Goal: Task Accomplishment & Management: Complete application form

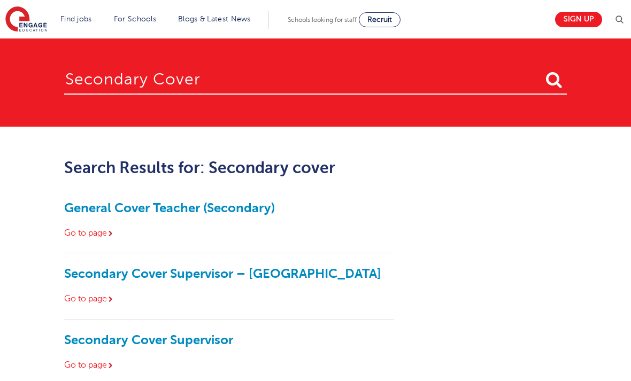
scroll to position [222, 0]
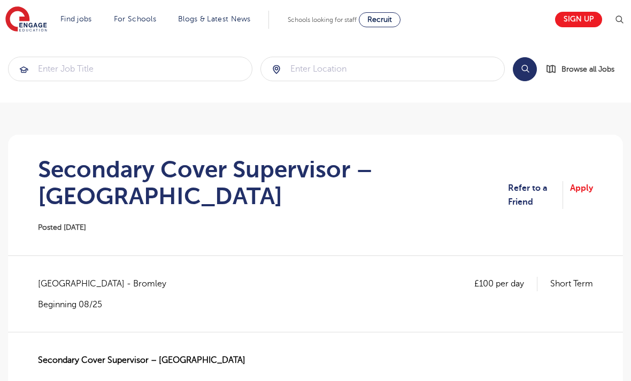
scroll to position [4, 0]
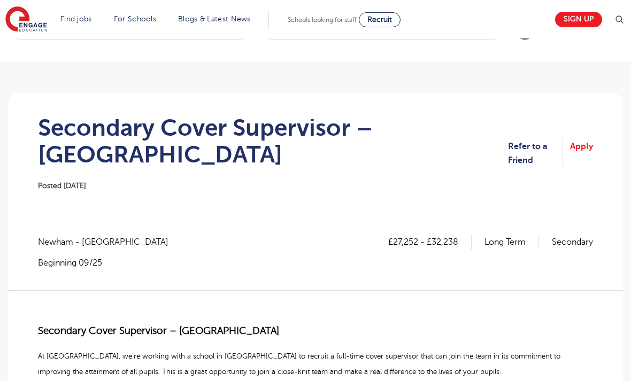
scroll to position [49, 0]
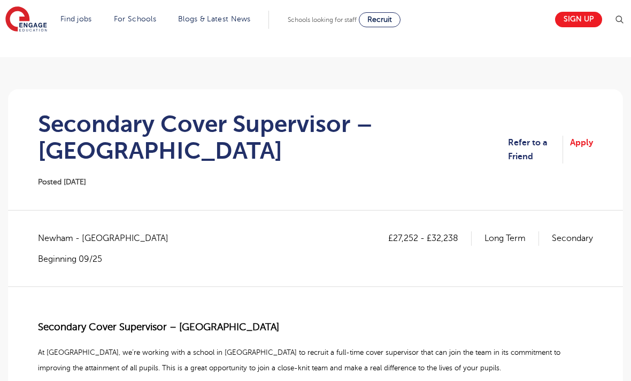
click at [575, 133] on section "Secondary Cover Supervisor – Newham Posted [DATE] Refer to a Friend Apply" at bounding box center [316, 149] width 598 height 121
click at [579, 149] on link "Apply" at bounding box center [581, 150] width 23 height 28
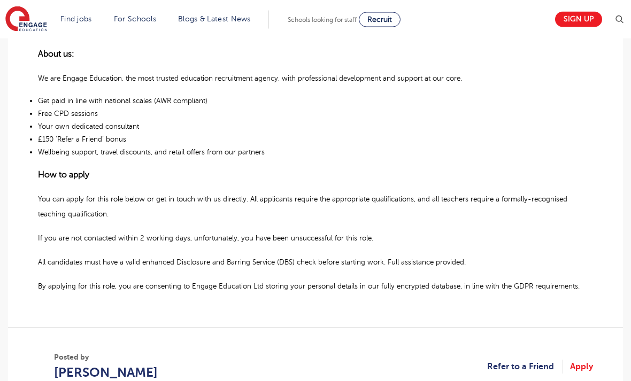
scroll to position [615, 0]
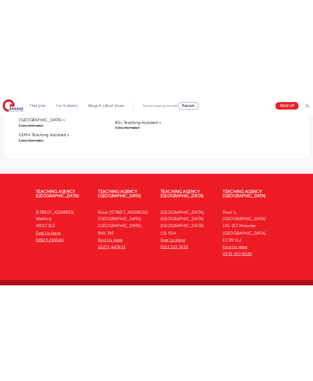
scroll to position [1640, 0]
